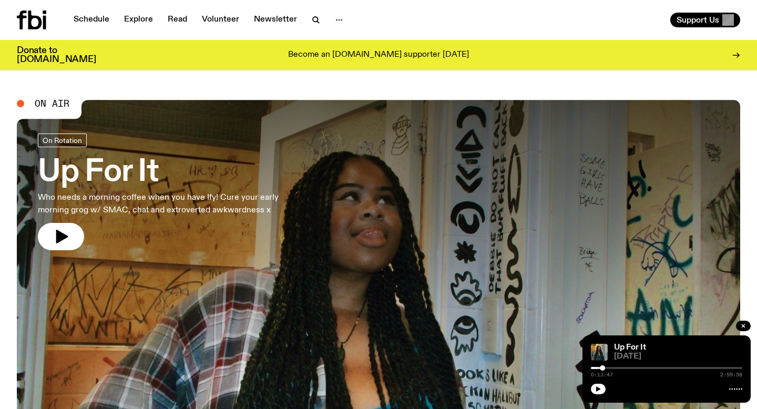
click at [111, 158] on h3 "Up For It" at bounding box center [172, 172] width 269 height 29
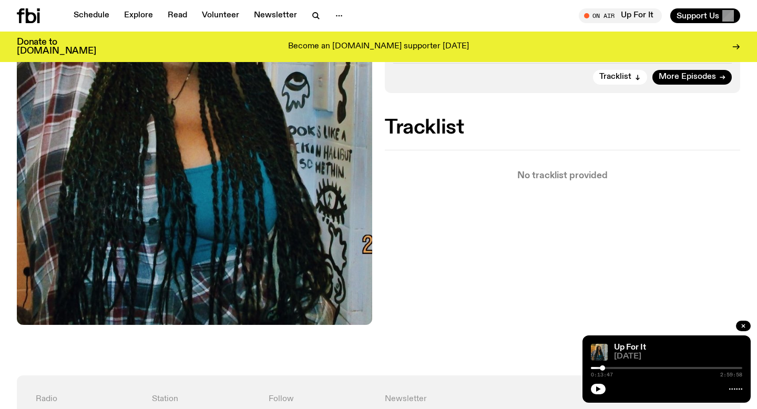
scroll to position [362, 0]
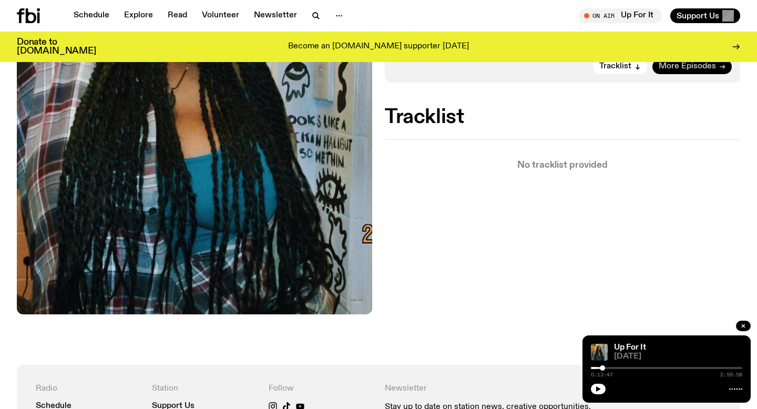
click at [669, 65] on span "More Episodes" at bounding box center [686, 67] width 57 height 8
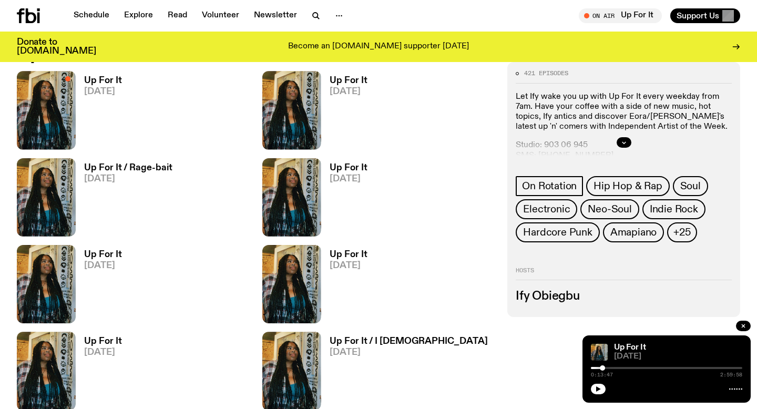
scroll to position [498, 0]
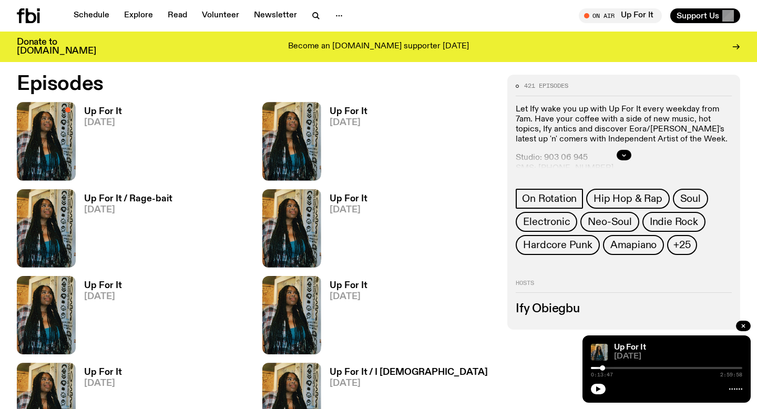
click at [351, 122] on span "[DATE]" at bounding box center [348, 122] width 38 height 9
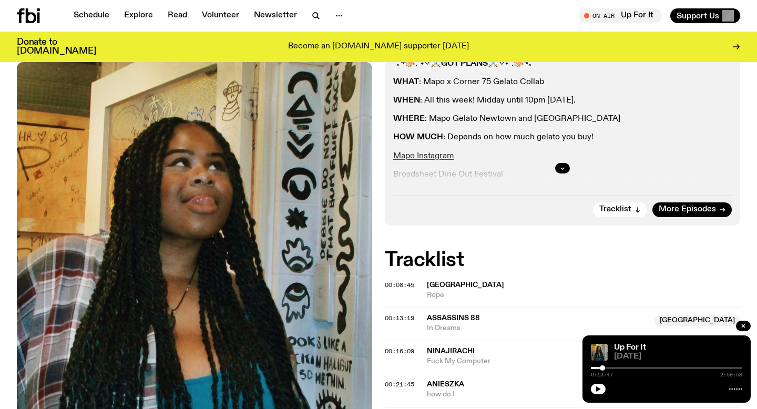
scroll to position [220, 0]
click at [559, 169] on button "button" at bounding box center [562, 167] width 15 height 11
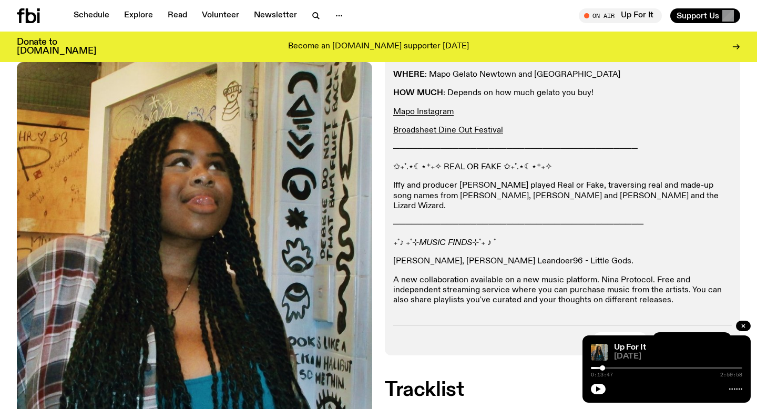
scroll to position [265, 0]
